Goal: Complete application form

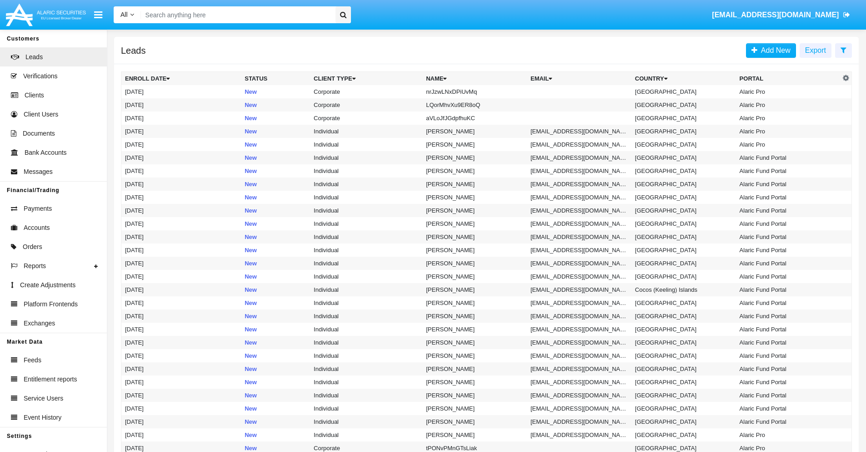
click at [844, 50] on icon at bounding box center [844, 49] width 6 height 7
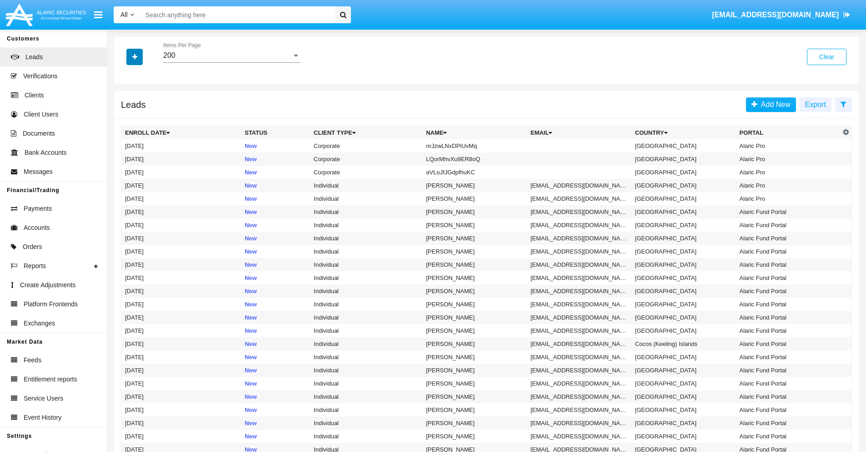
click at [135, 56] on icon "button" at bounding box center [134, 57] width 5 height 6
click at [142, 102] on span "Name" at bounding box center [142, 101] width 20 height 11
click at [125, 106] on input "Name" at bounding box center [125, 106] width 0 height 0
checkbox input "true"
click at [135, 56] on icon "button" at bounding box center [134, 57] width 5 height 6
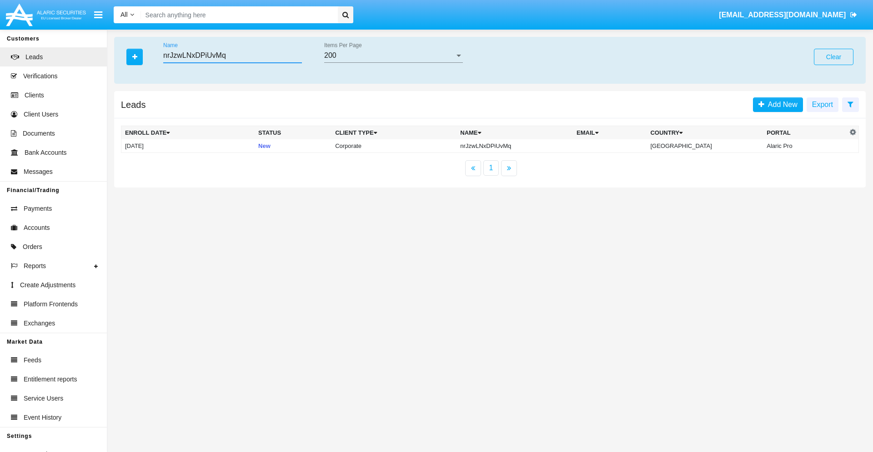
type input "nrJzwLNxDPiUvMq"
click at [523, 146] on td "nrJzwLNxDPiUvMq" at bounding box center [515, 146] width 116 height 14
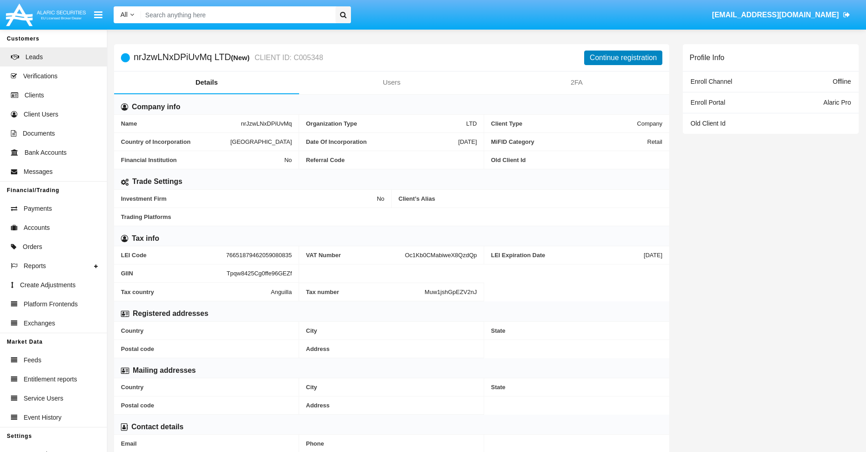
click at [624, 57] on button "Continue registration" at bounding box center [623, 57] width 78 height 15
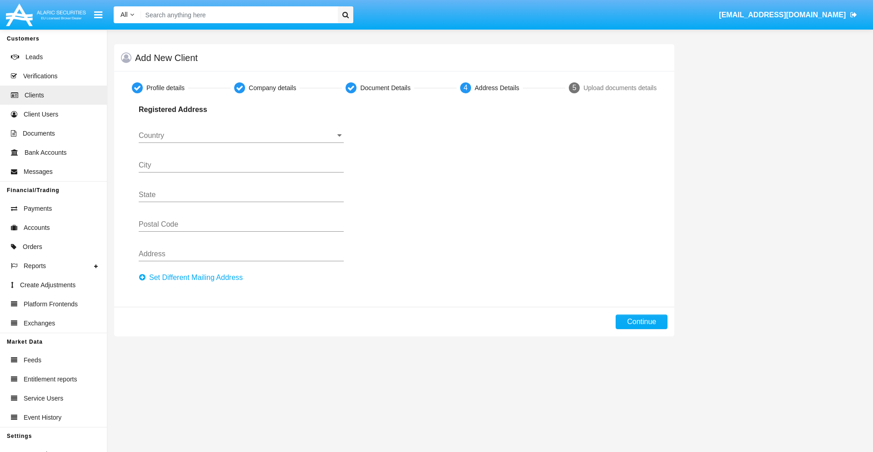
click at [193, 277] on button "Set Different Mailing Address" at bounding box center [194, 277] width 110 height 15
click at [642, 322] on button "Continue" at bounding box center [642, 321] width 52 height 15
click at [193, 277] on button "Set Different Mailing Address" at bounding box center [194, 277] width 110 height 15
type input "!"#$%&'()*+,-./:;<=>?@[\]^_`{|}~"
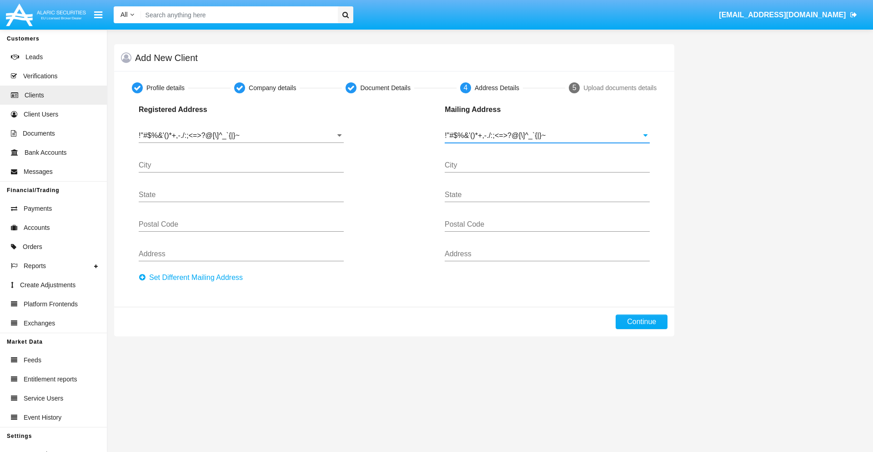
type input "!"#$%&'()*+,-./:;<=>?@[\]^_`{|}~"
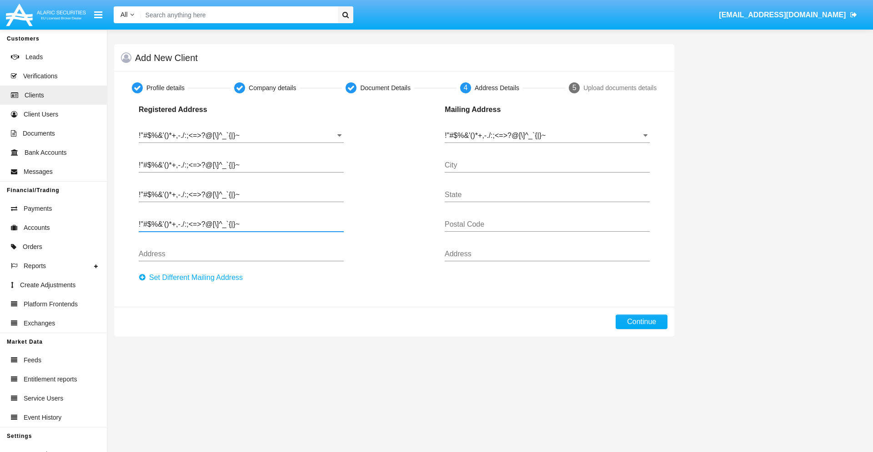
type input "!"#$%&'()*+,-./:;<=>?@[\]^_`{|}~"
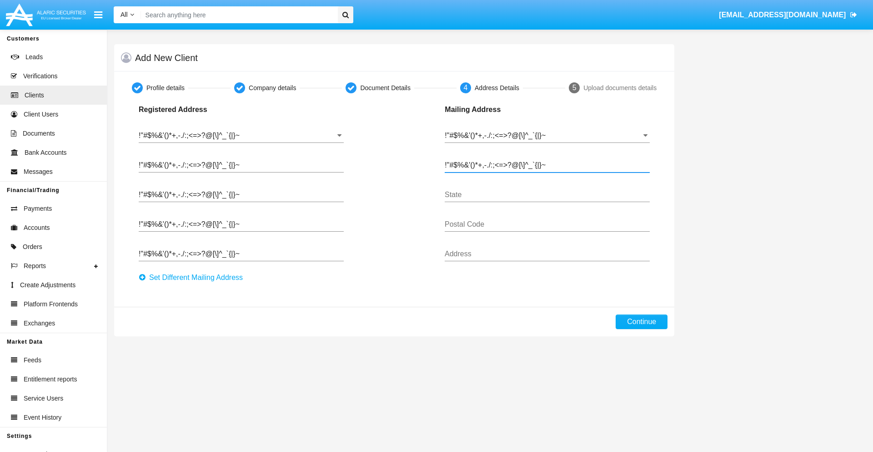
type input "!"#$%&'()*+,-./:;<=>?@[\]^_`{|}~"
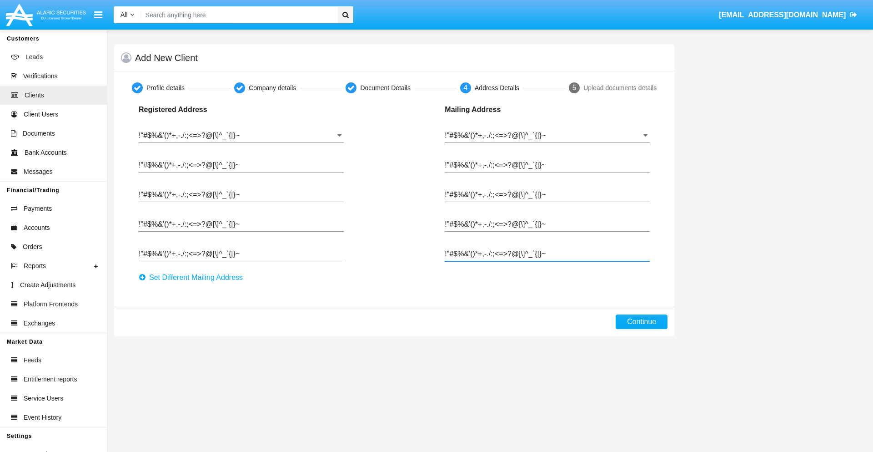
type input "!"#$%&'()*+,-./:;<=>?@[\]^_`{|}~"
click at [642, 322] on button "Continue" at bounding box center [642, 321] width 52 height 15
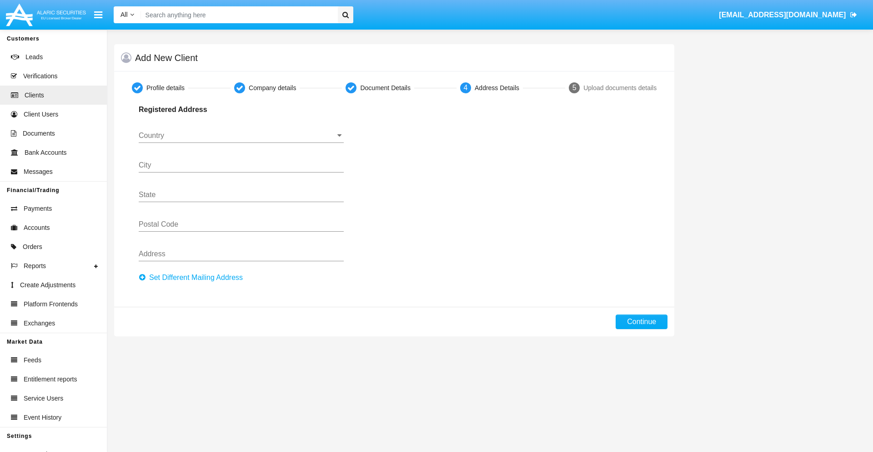
click at [193, 277] on button "Set Different Mailing Address" at bounding box center [194, 277] width 110 height 15
type input "0123456789"
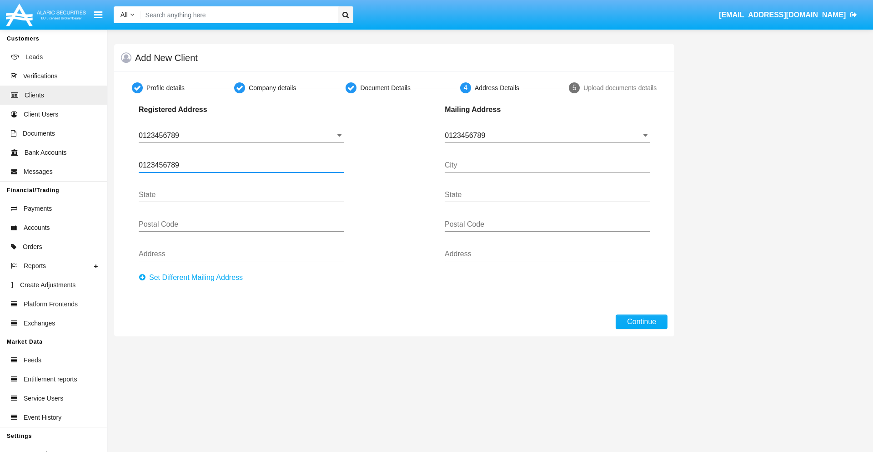
type input "0123456789"
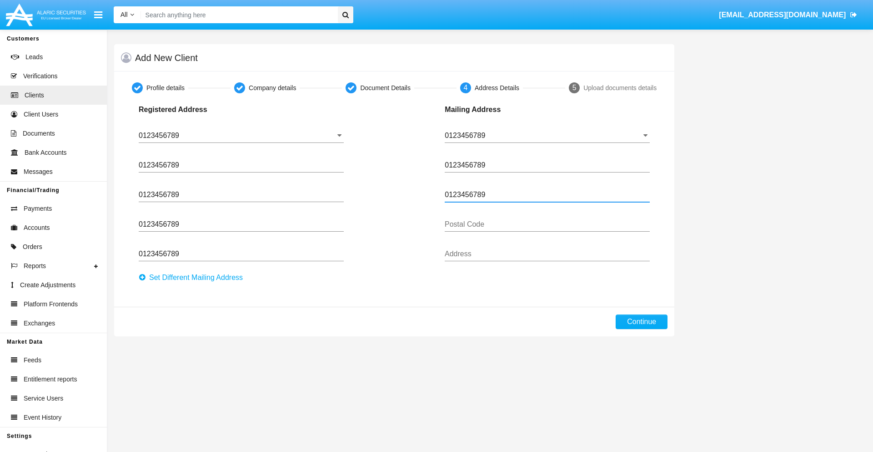
type input "0123456789"
click at [642, 322] on button "Continue" at bounding box center [642, 321] width 52 height 15
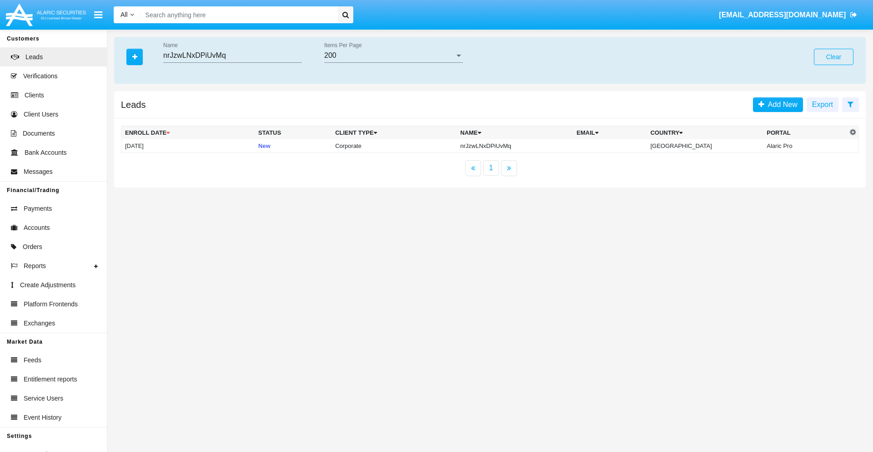
click at [834, 57] on button "Clear" at bounding box center [834, 57] width 40 height 16
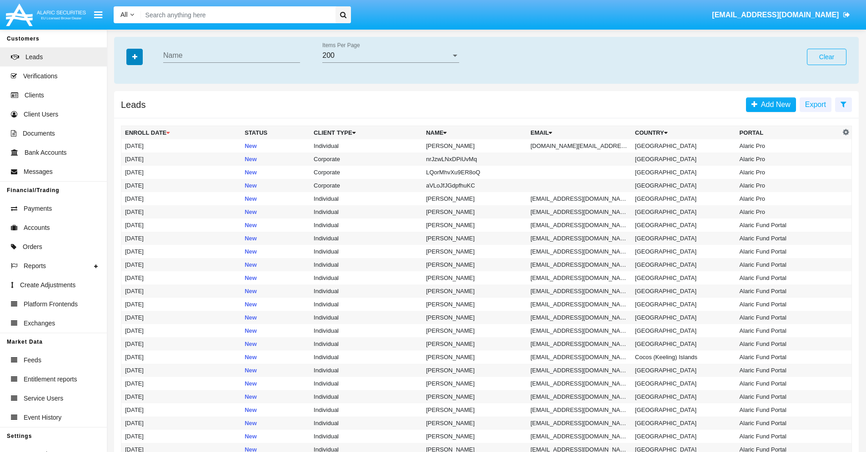
click at [135, 56] on icon "button" at bounding box center [134, 57] width 5 height 6
click at [141, 115] on span "Email" at bounding box center [141, 115] width 18 height 11
click at [125, 119] on input "Email" at bounding box center [125, 119] width 0 height 0
checkbox input "true"
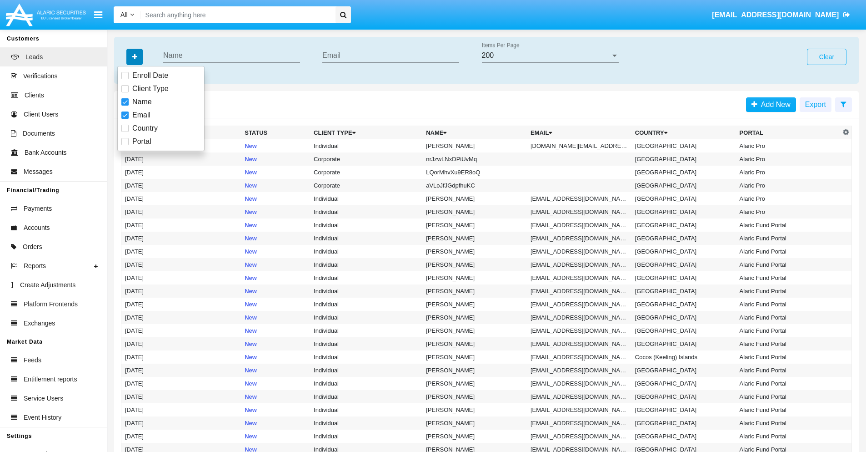
click at [135, 56] on icon "button" at bounding box center [134, 57] width 5 height 6
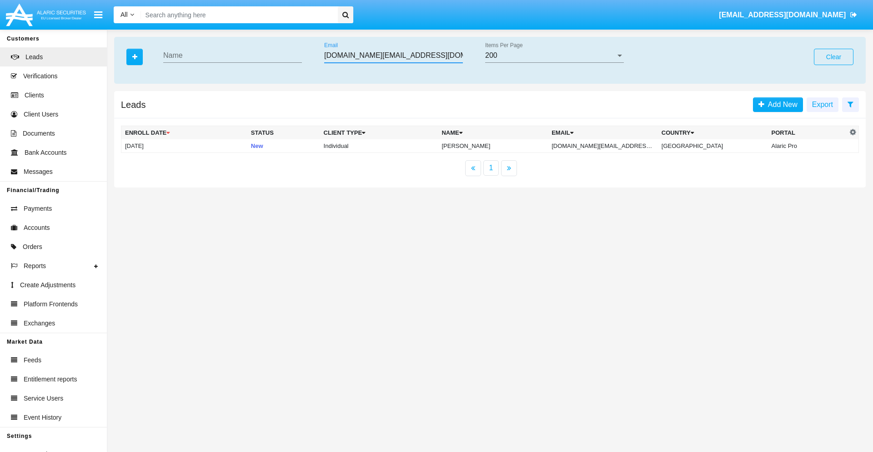
type input "[DOMAIN_NAME][EMAIL_ADDRESS][DOMAIN_NAME]"
click at [607, 146] on td "[DOMAIN_NAME][EMAIL_ADDRESS][DOMAIN_NAME]" at bounding box center [603, 146] width 110 height 14
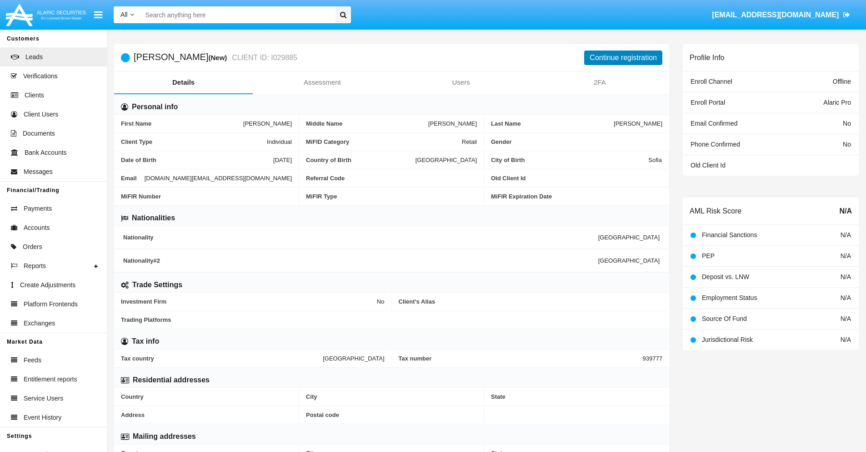
click at [624, 57] on button "Continue registration" at bounding box center [623, 57] width 78 height 15
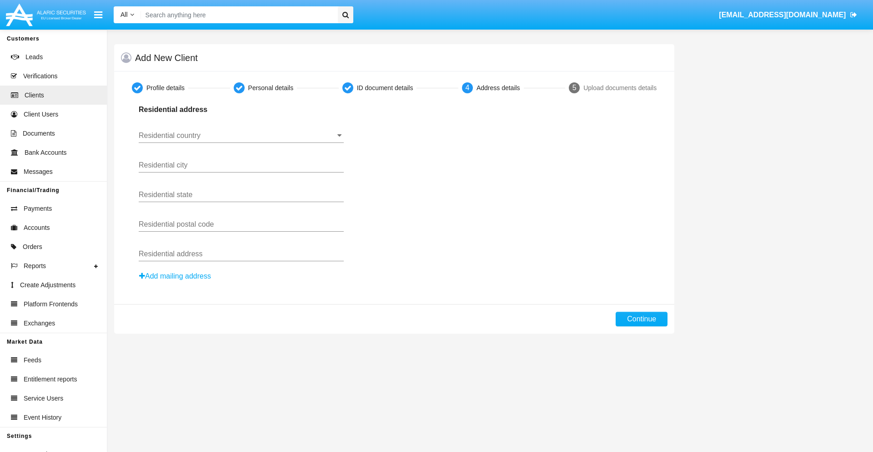
click at [176, 276] on button "Add mailing address" at bounding box center [175, 276] width 73 height 12
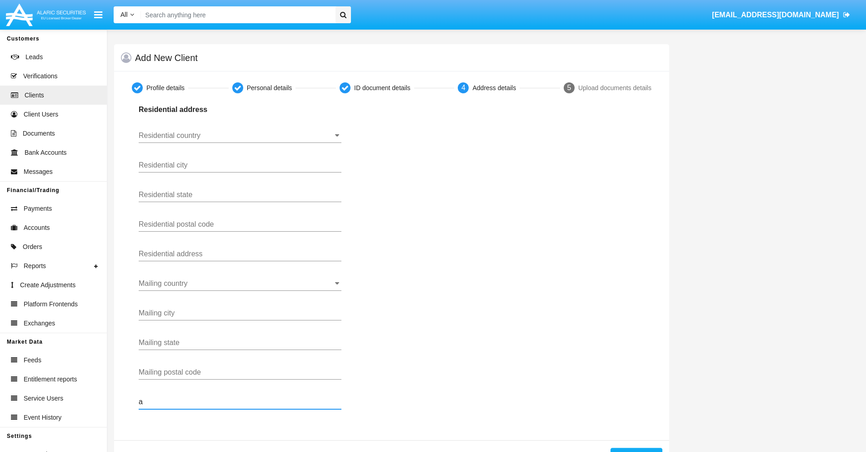
type input "a"
click at [636, 449] on button "Continue" at bounding box center [637, 455] width 52 height 15
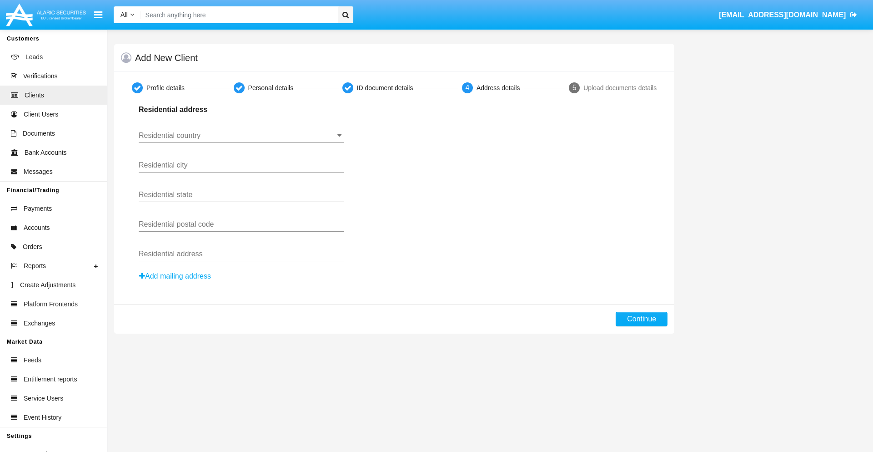
click at [176, 276] on button "Add mailing address" at bounding box center [175, 276] width 73 height 12
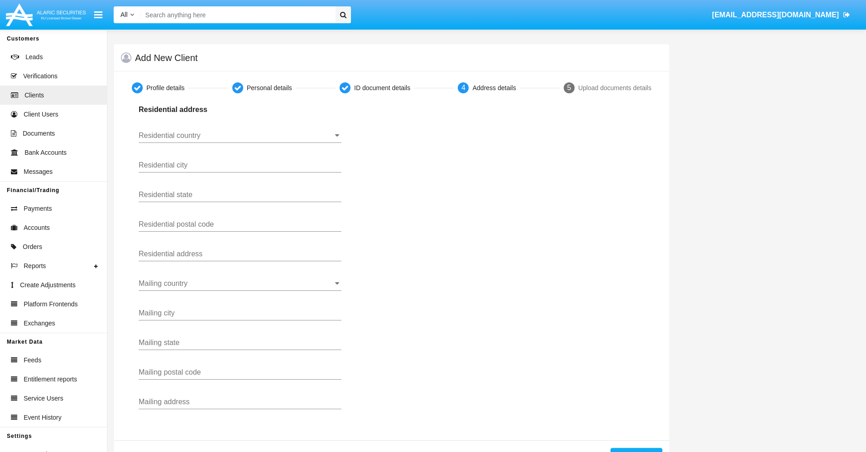
scroll to position [32, 0]
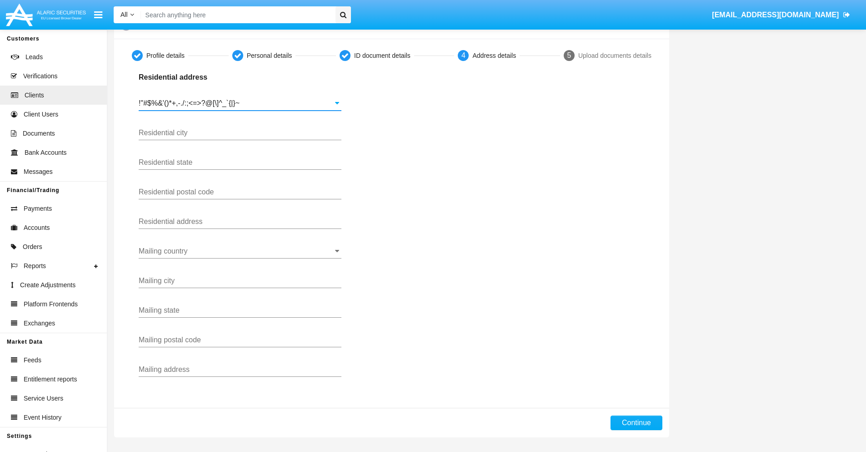
type input "!"#$%&'()*+,-./:;<=>?@[\]^_`{|}~"
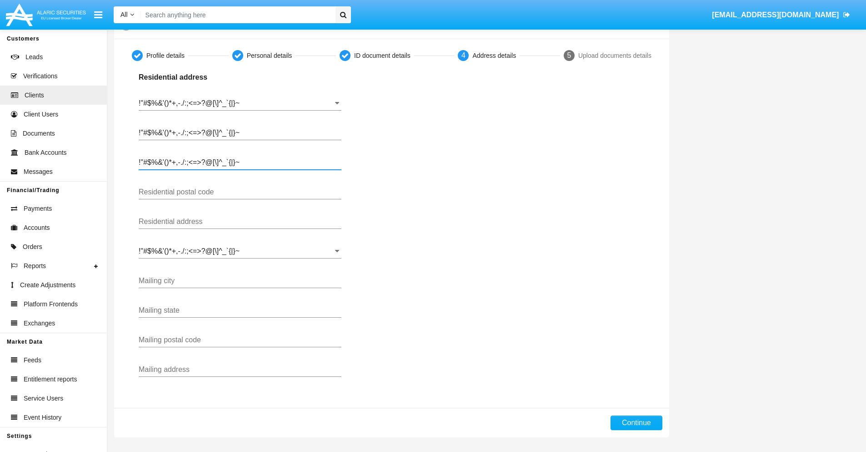
type input "!"#$%&'()*+,-./:;<=>?@[\]^_`{|}~"
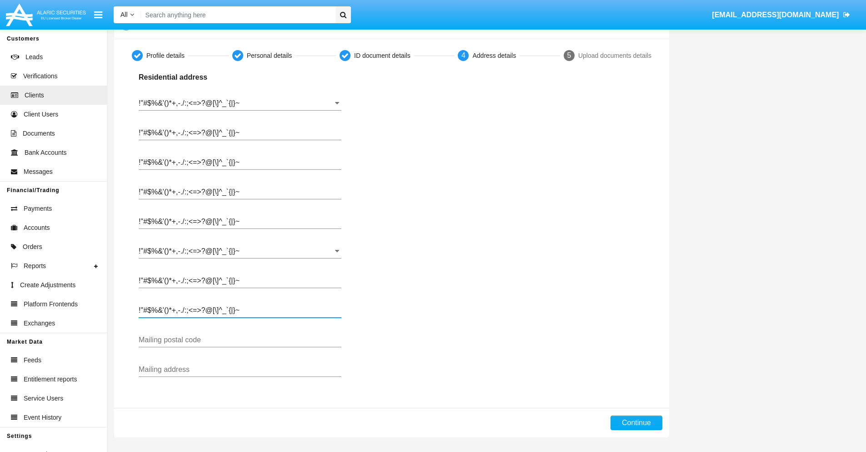
type input "!"#$%&'()*+,-./:;<=>?@[\]^_`{|}~"
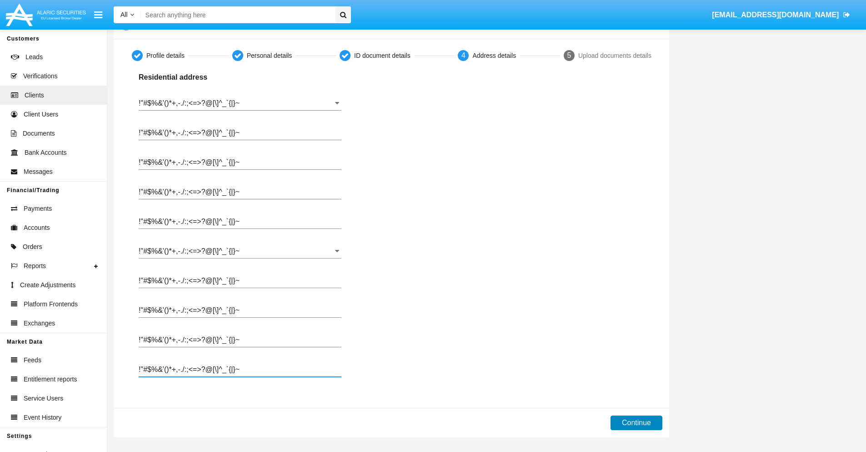
click at [636, 422] on button "Continue" at bounding box center [637, 422] width 52 height 15
